Goal: Navigation & Orientation: Find specific page/section

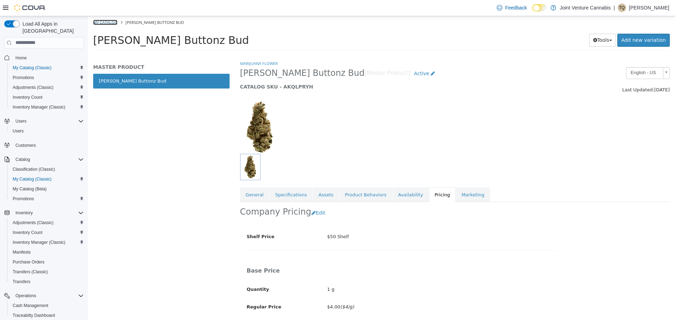
click at [100, 21] on link "My Catalog" at bounding box center [105, 21] width 24 height 5
select select "**********"
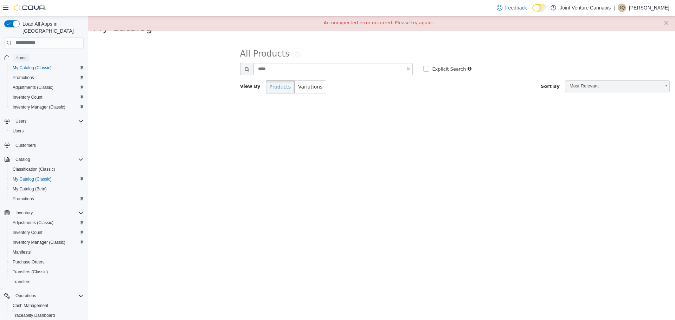
click at [18, 54] on span "Home" at bounding box center [20, 58] width 11 height 8
